Goal: Task Accomplishment & Management: Manage account settings

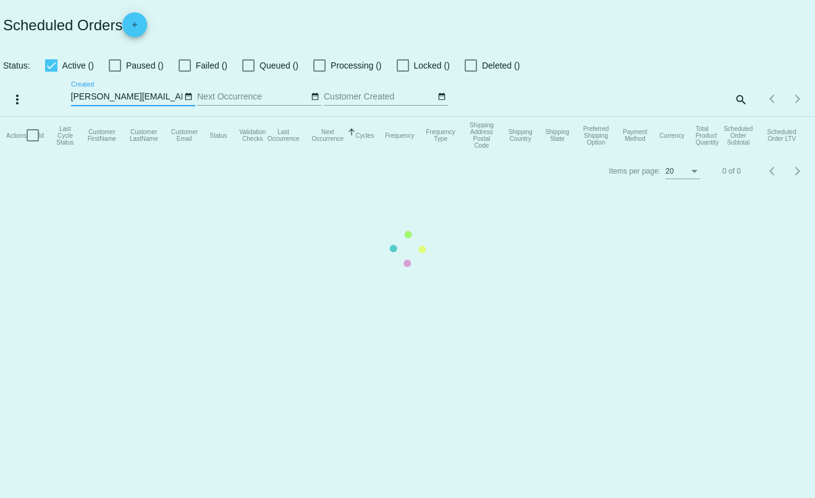
checkbox input "true"
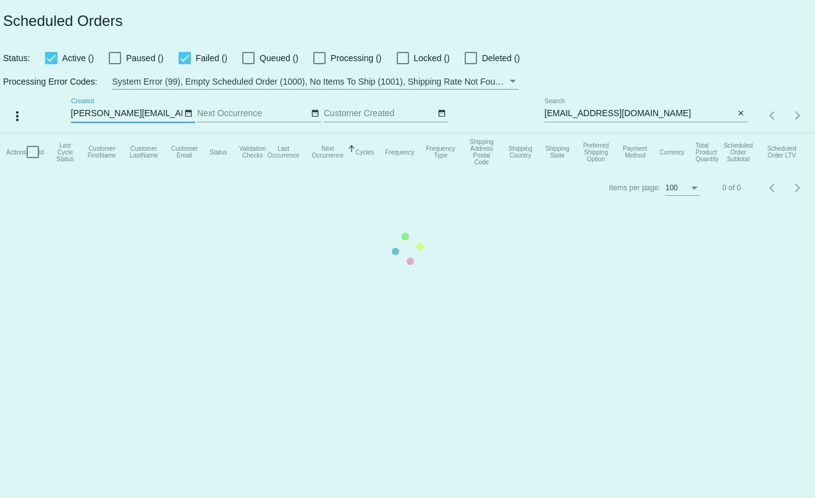
click at [741, 134] on mat-table "Actions Id Last Cycle Status Customer FirstName Customer LastName Customer Emai…" at bounding box center [407, 152] width 815 height 37
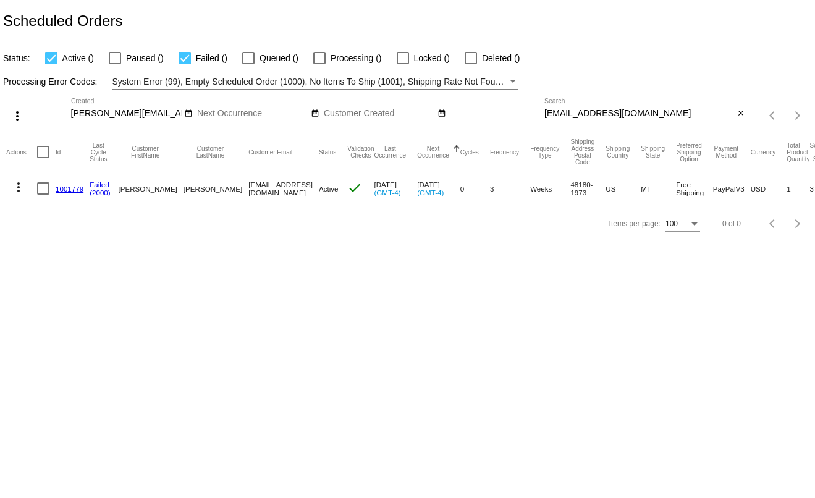
click at [741, 118] on mat-icon "close" at bounding box center [741, 114] width 9 height 10
click at [737, 116] on app-dashboard-scheduled-orders "Scheduled Orders Status: Active () Paused () Failed () Queued () Processing () …" at bounding box center [407, 120] width 815 height 241
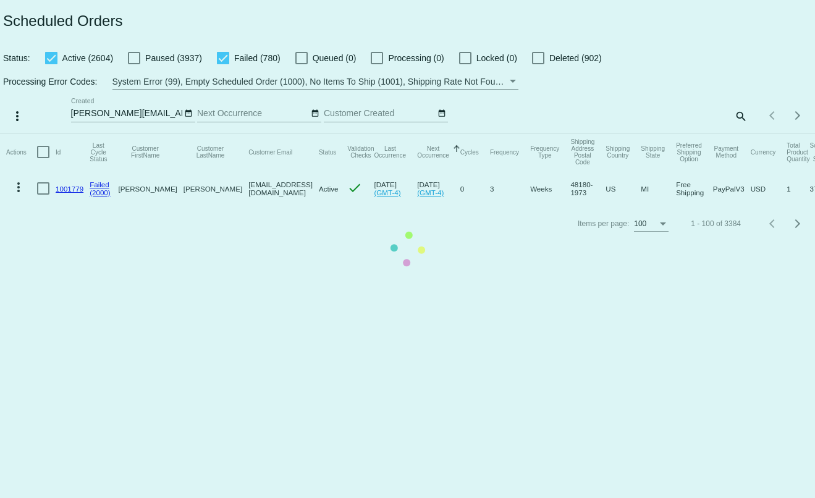
click at [741, 134] on mat-table "Actions Id Last Cycle Status Customer FirstName Customer LastName Customer Emai…" at bounding box center [407, 170] width 815 height 73
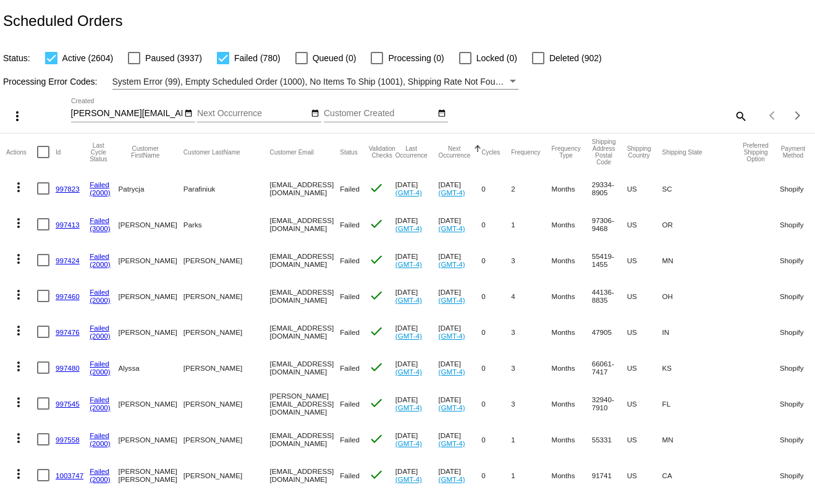
click at [733, 119] on mat-icon "search" at bounding box center [740, 115] width 15 height 19
click at [702, 119] on input "Search" at bounding box center [646, 114] width 203 height 10
paste input "[EMAIL_ADDRESS][DOMAIN_NAME]"
type input "[EMAIL_ADDRESS][DOMAIN_NAME]"
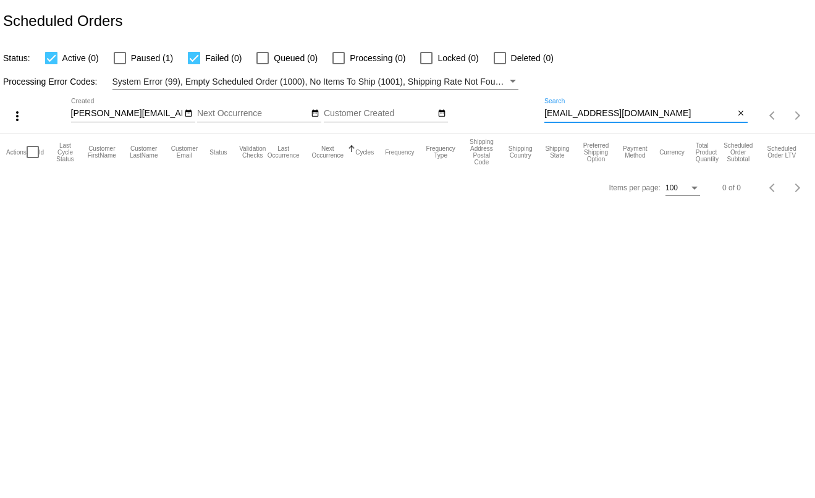
click at [121, 56] on div at bounding box center [120, 58] width 12 height 12
click at [120, 64] on input "Paused (1)" at bounding box center [119, 64] width 1 height 1
checkbox input "true"
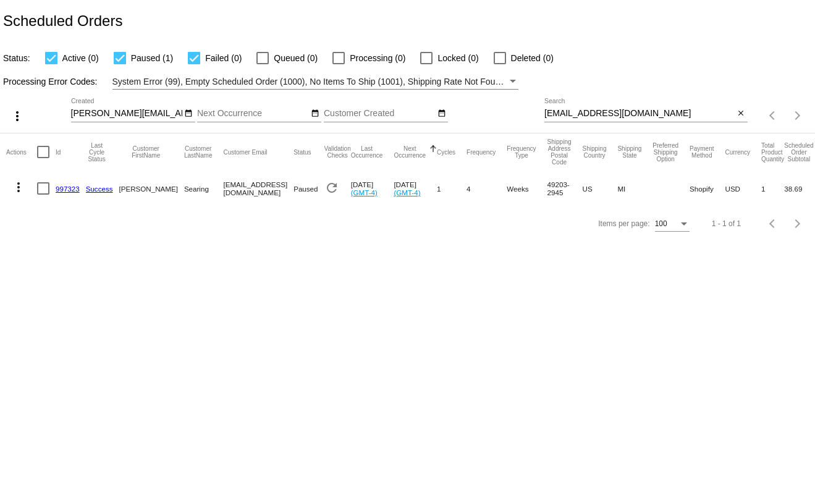
click at [70, 189] on link "997323" at bounding box center [68, 189] width 24 height 8
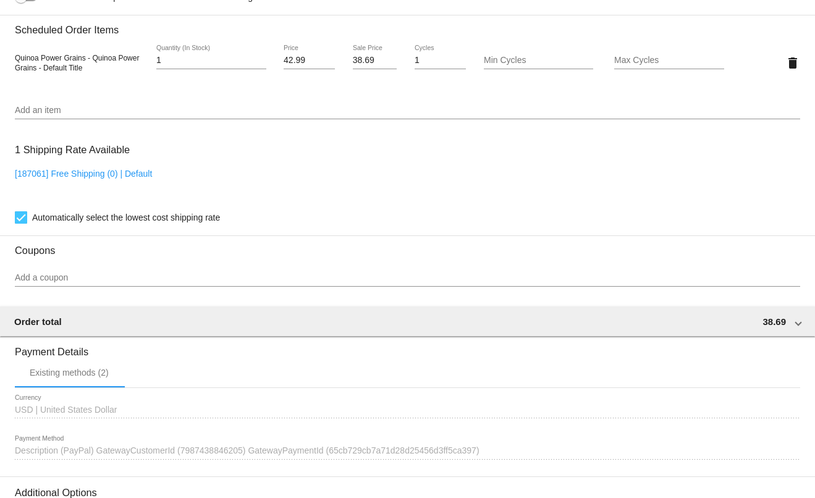
scroll to position [865, 0]
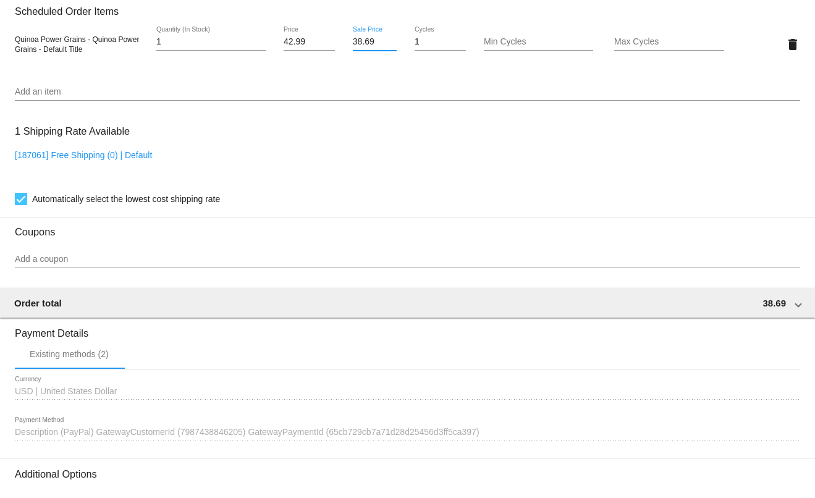
click at [359, 47] on input "38.69" at bounding box center [375, 42] width 45 height 10
type input "34.99"
click at [355, 100] on mat-card "Customer 6139291: Shelby Searing ssearing@ymail.com Customer Shipping Enter Shi…" at bounding box center [407, 15] width 815 height 1236
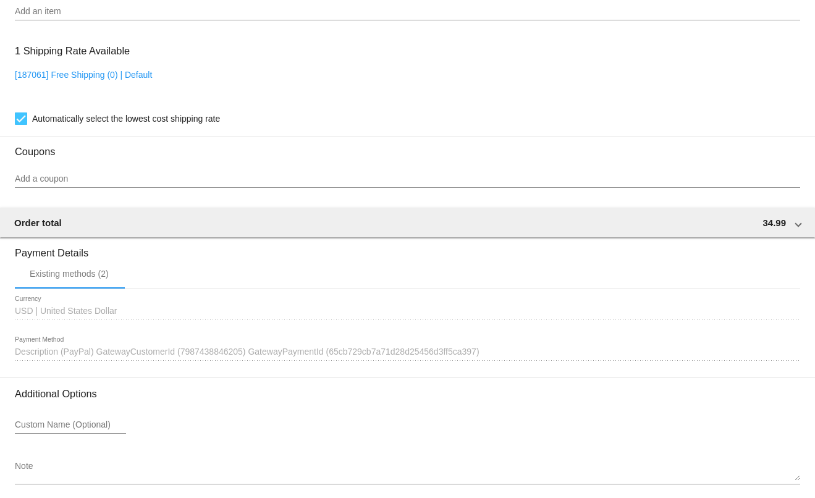
scroll to position [1021, 0]
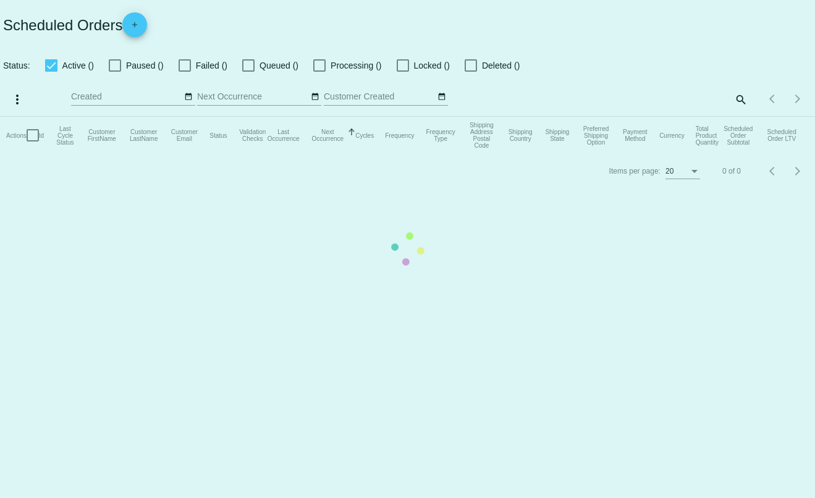
checkbox input "true"
type input "[PERSON_NAME][EMAIL_ADDRESS][DOMAIN_NAME]"
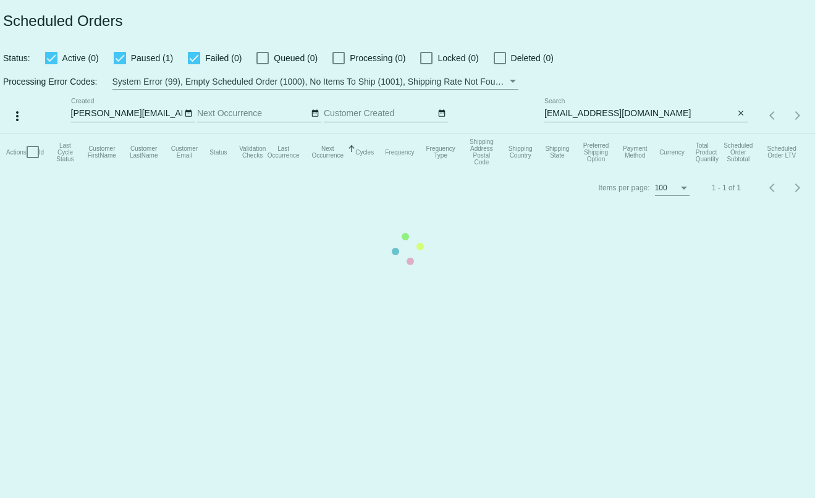
click at [665, 134] on mat-table "Actions Id Last Cycle Status Customer FirstName Customer LastName Customer Emai…" at bounding box center [407, 152] width 815 height 37
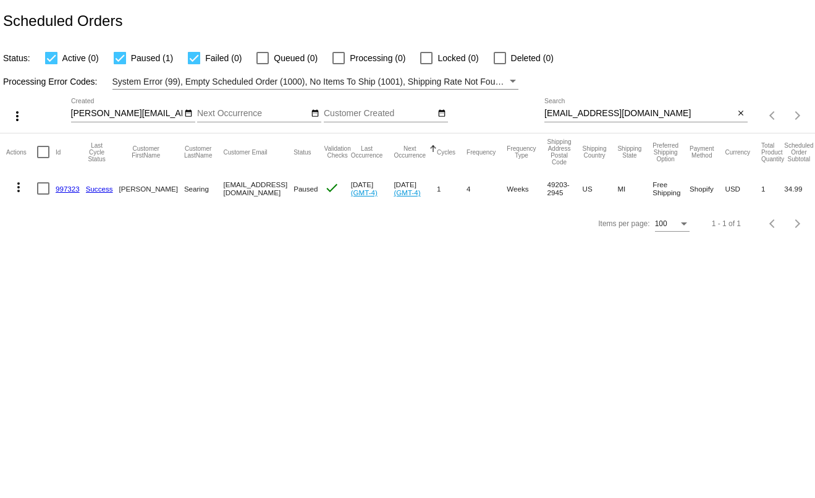
click at [66, 190] on link "997323" at bounding box center [68, 189] width 24 height 8
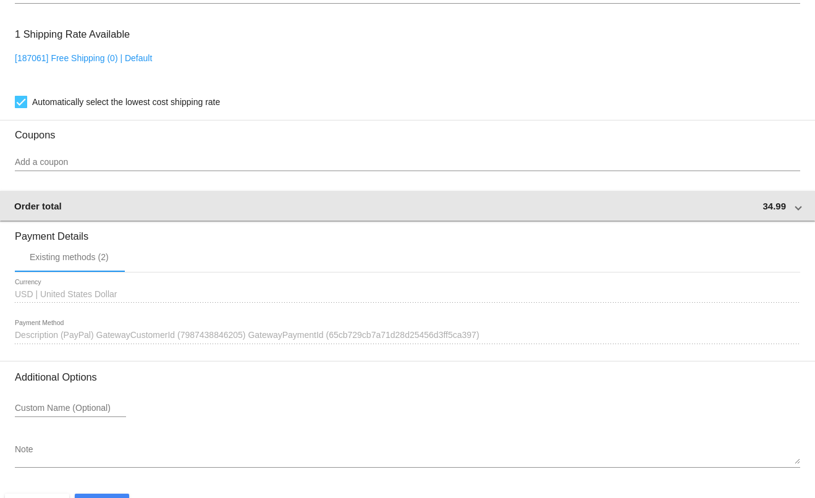
scroll to position [1021, 0]
